Goal: Information Seeking & Learning: Learn about a topic

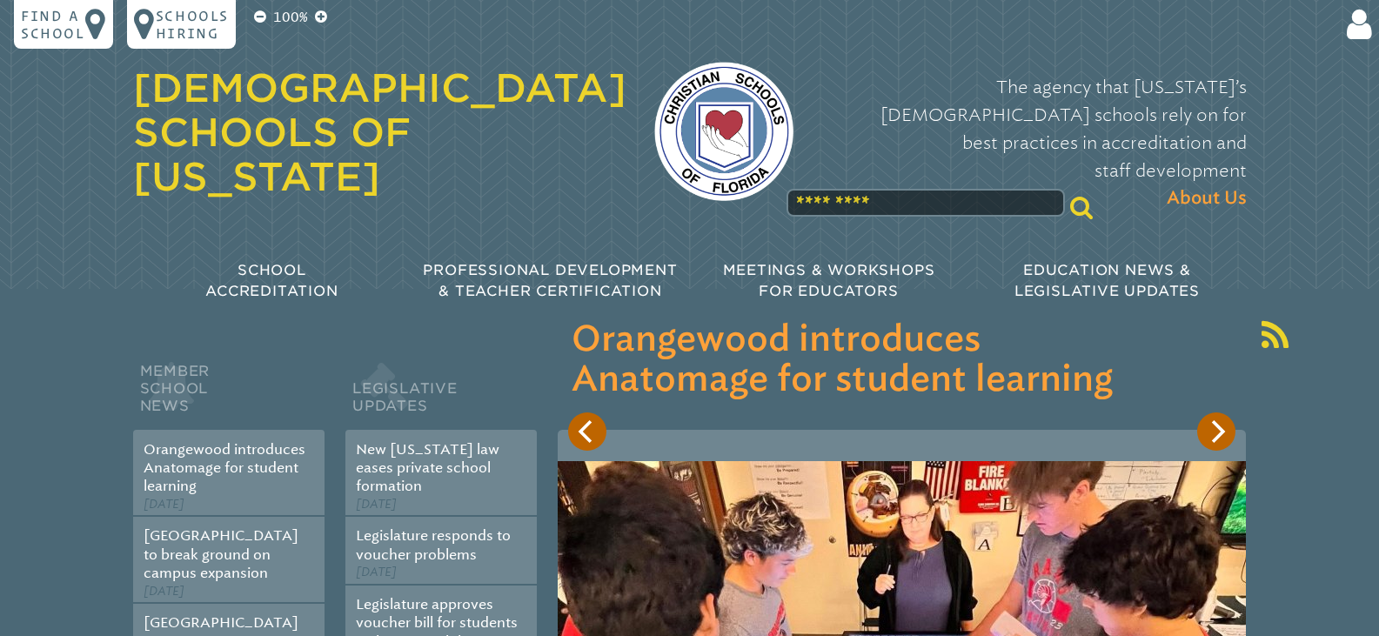
click at [923, 189] on input "text" at bounding box center [926, 203] width 278 height 28
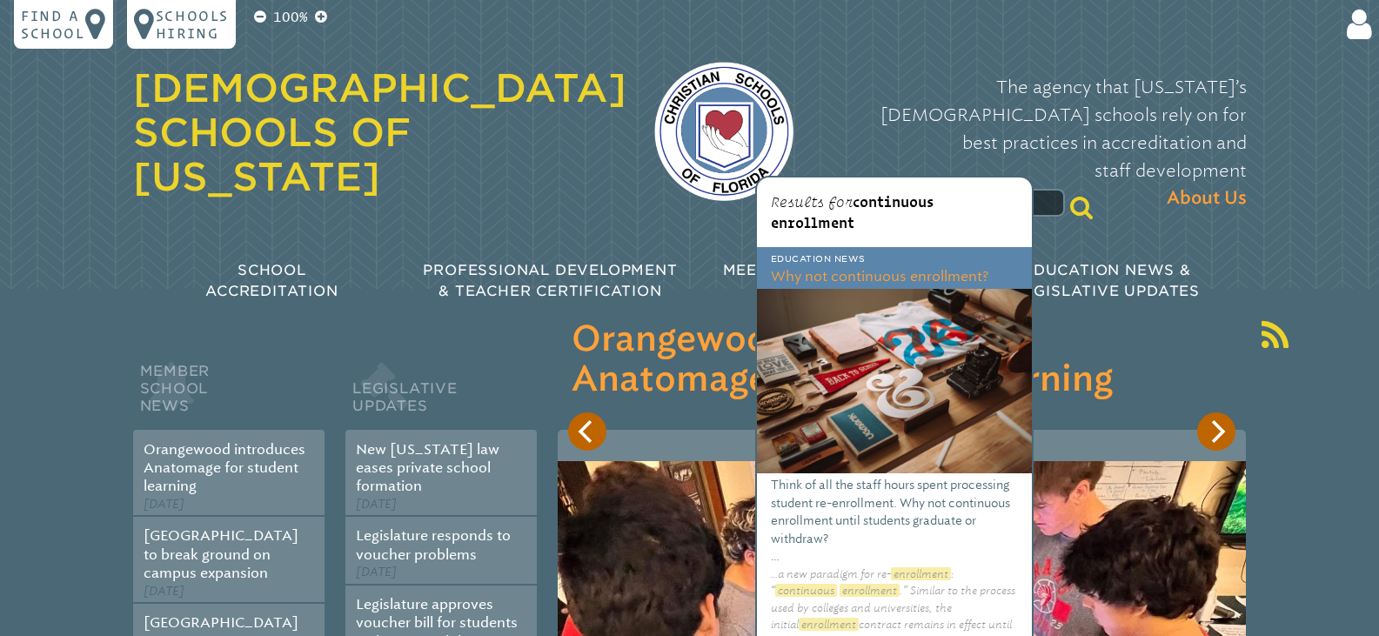
type input "**********"
click at [902, 271] on h3 "Why not continuous enrollment?" at bounding box center [894, 278] width 275 height 22
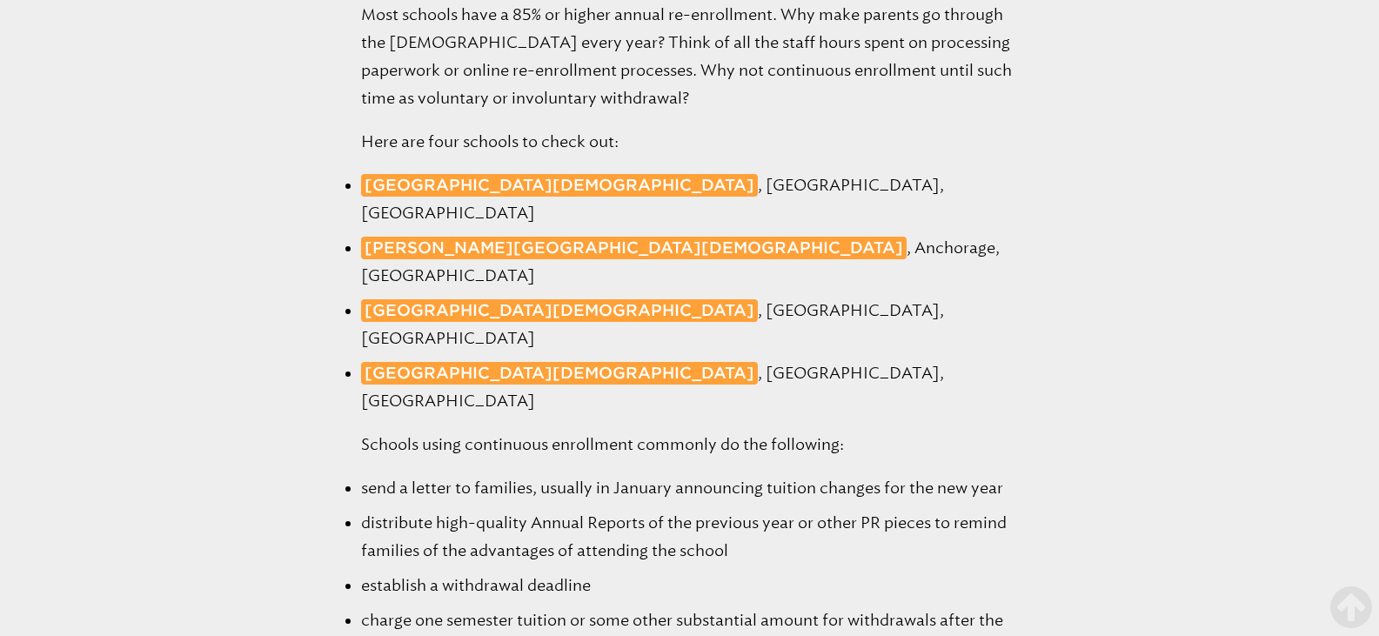
scroll to position [1536, 0]
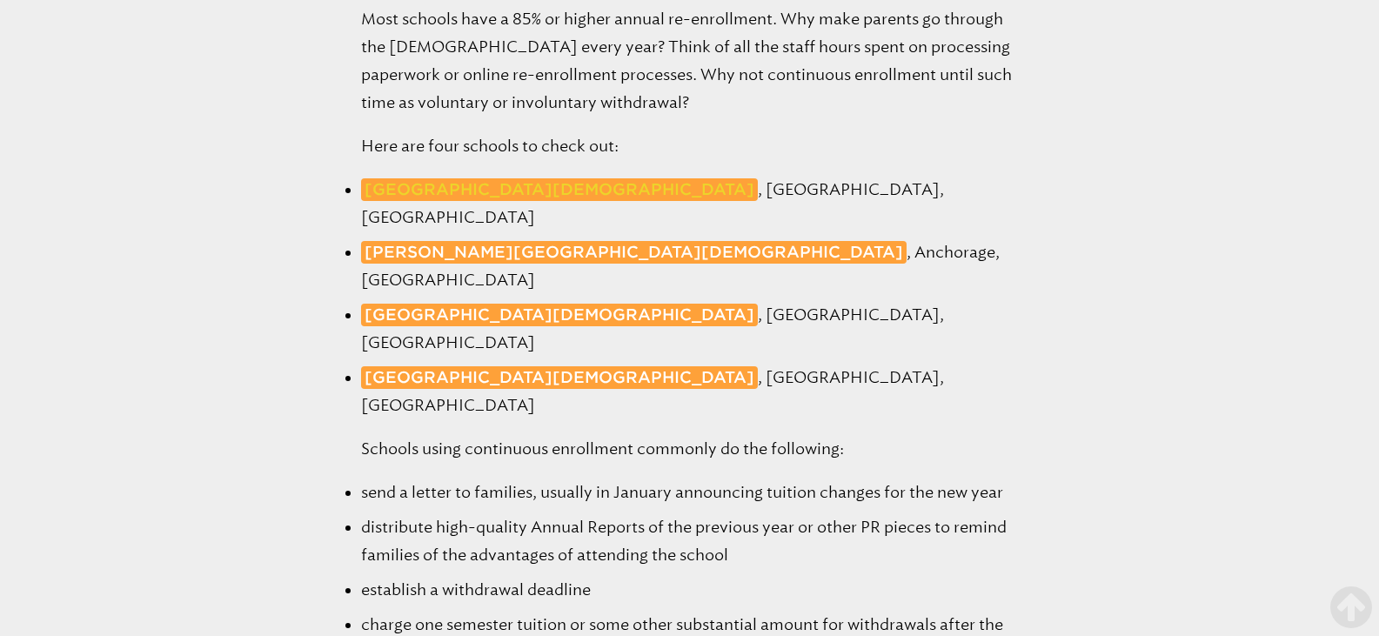
click at [627, 180] on span "[GEOGRAPHIC_DATA][DEMOGRAPHIC_DATA]" at bounding box center [560, 189] width 390 height 18
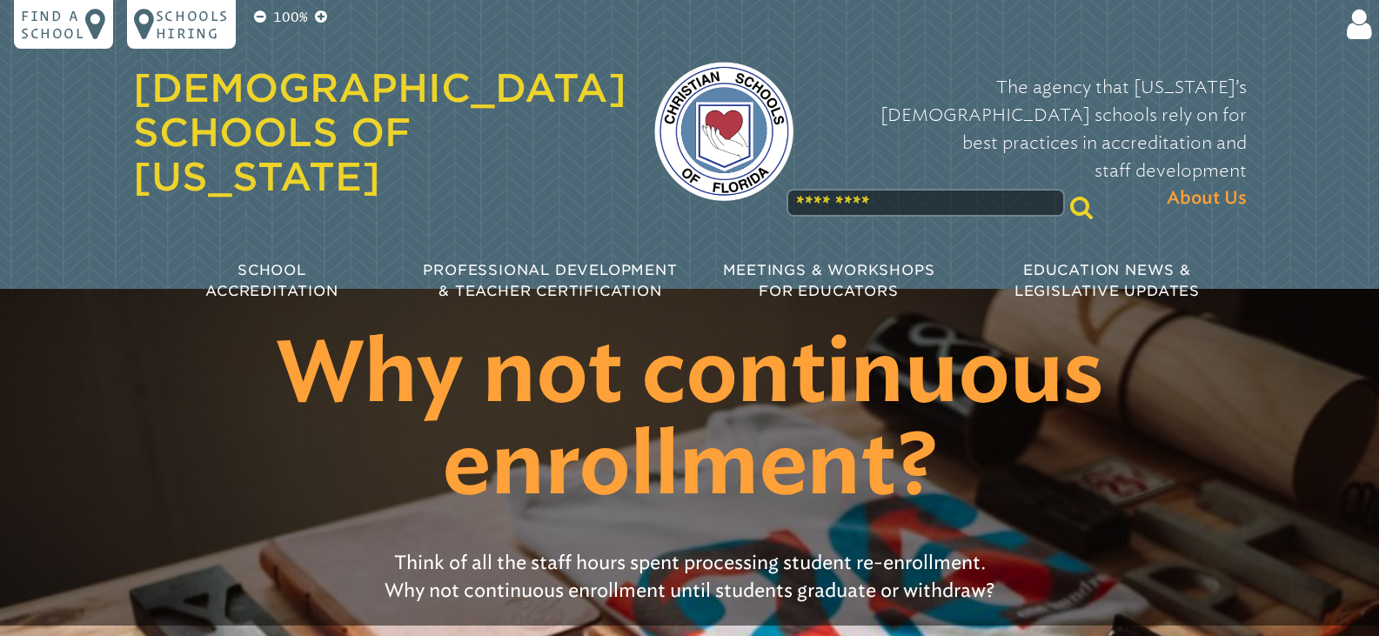
scroll to position [1531, 0]
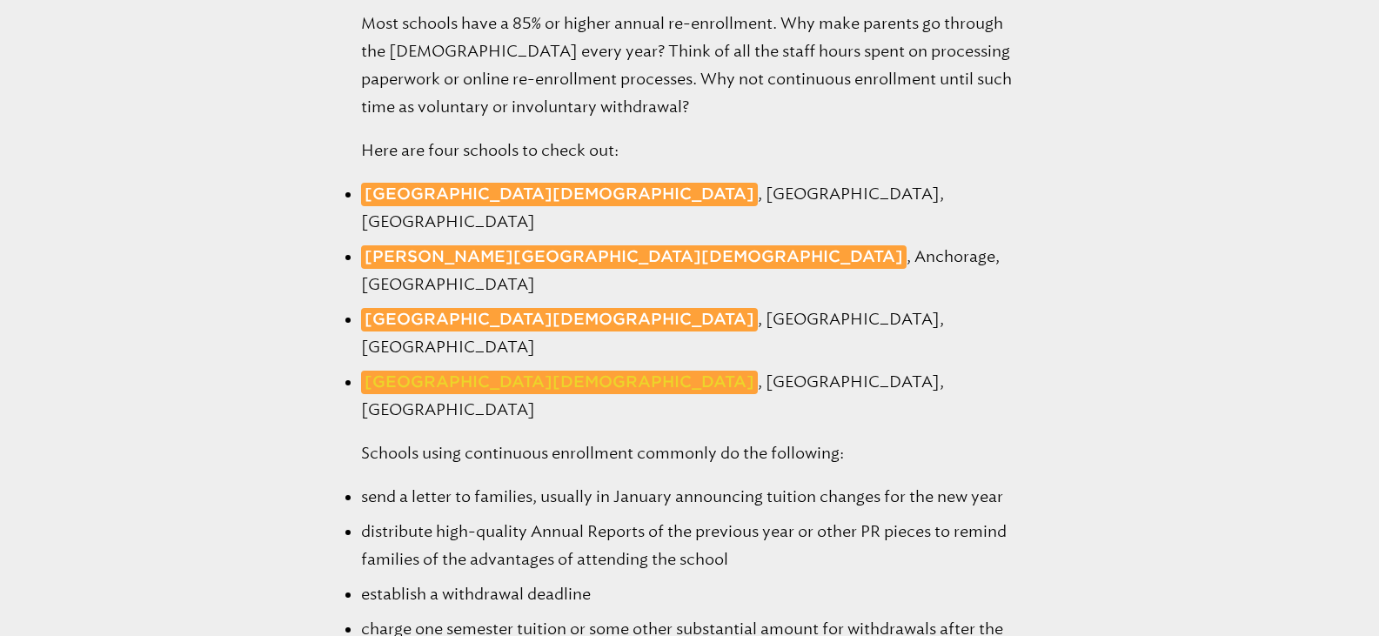
click at [547, 372] on span "[GEOGRAPHIC_DATA][DEMOGRAPHIC_DATA]" at bounding box center [560, 381] width 390 height 18
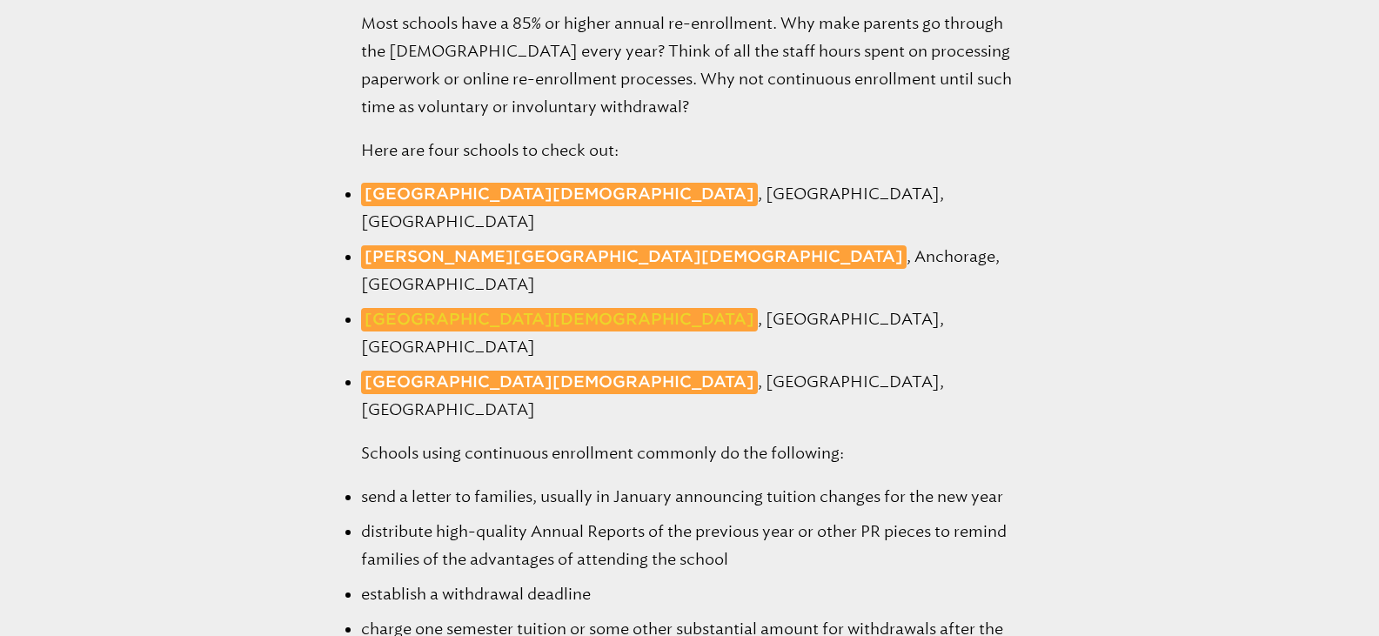
click at [432, 310] on span "[GEOGRAPHIC_DATA][DEMOGRAPHIC_DATA]" at bounding box center [560, 319] width 390 height 18
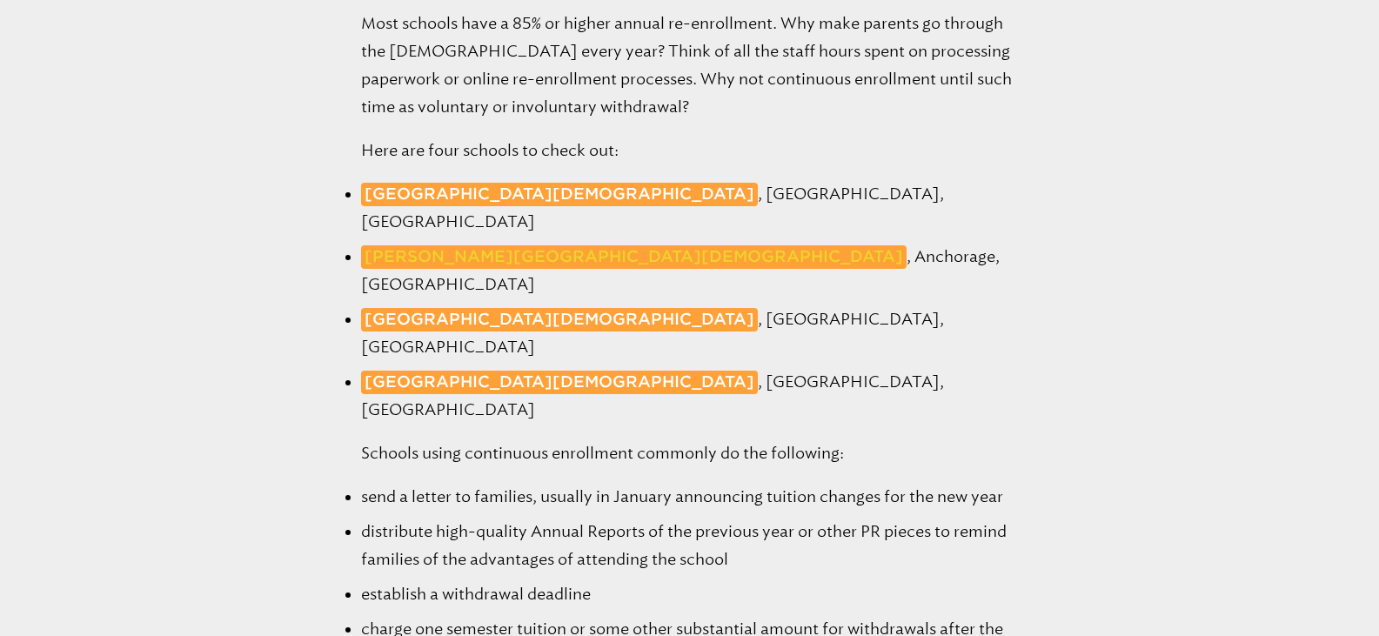
click at [500, 247] on span "[PERSON_NAME][GEOGRAPHIC_DATA][DEMOGRAPHIC_DATA]" at bounding box center [634, 256] width 539 height 18
